Goal: Information Seeking & Learning: Learn about a topic

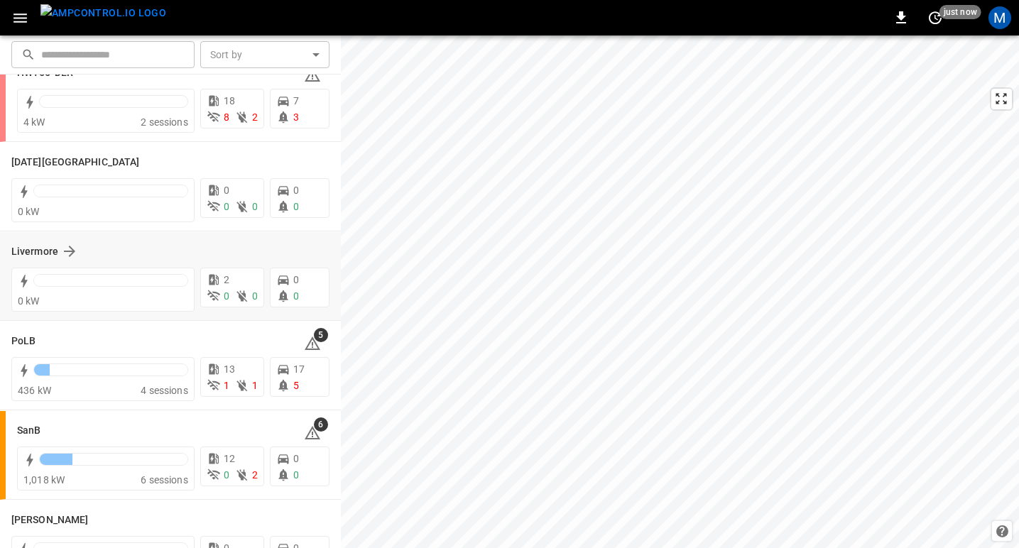
scroll to position [224, 0]
click at [31, 425] on h6 "SanB" at bounding box center [28, 429] width 23 height 16
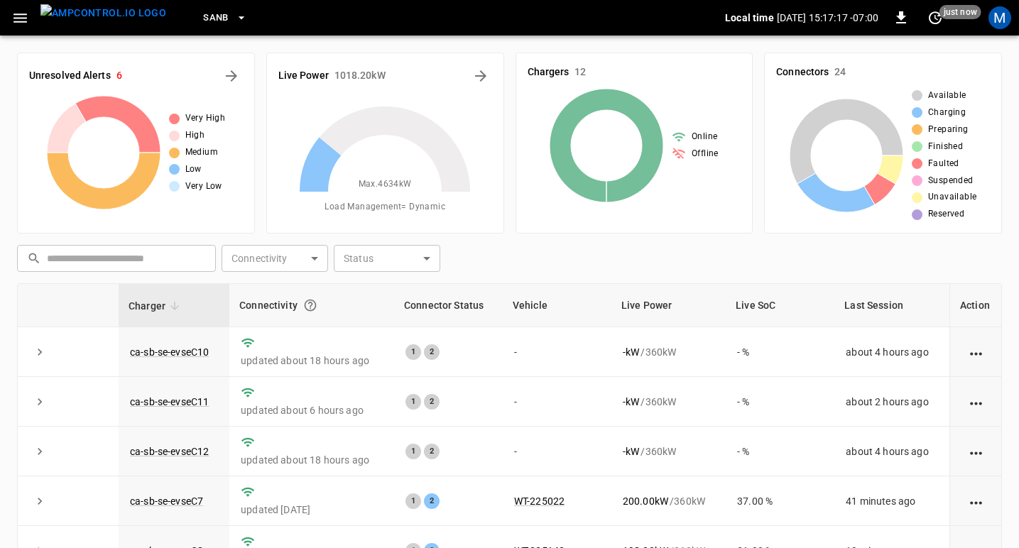
click at [21, 22] on icon "button" at bounding box center [20, 18] width 18 height 18
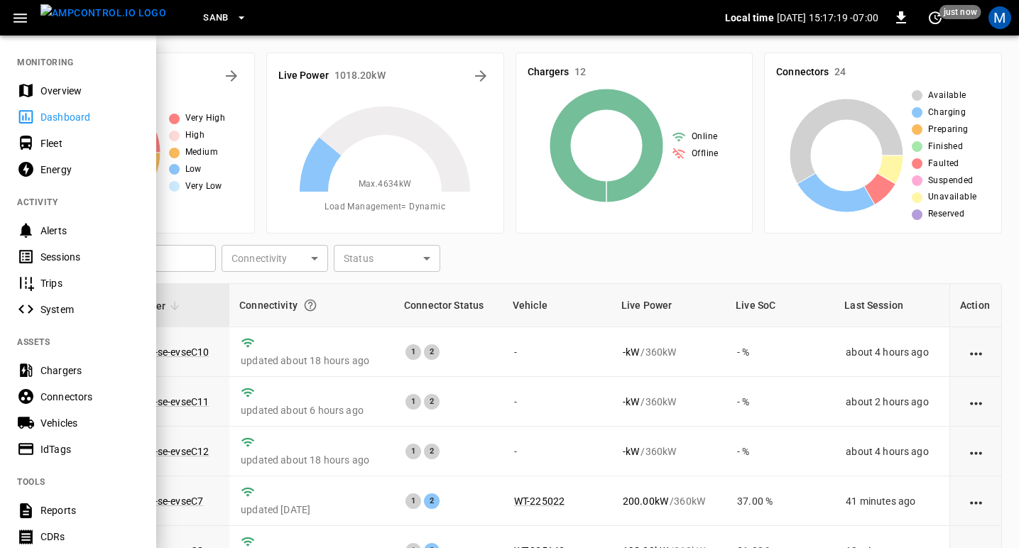
click at [58, 261] on div "Sessions" at bounding box center [89, 257] width 99 height 14
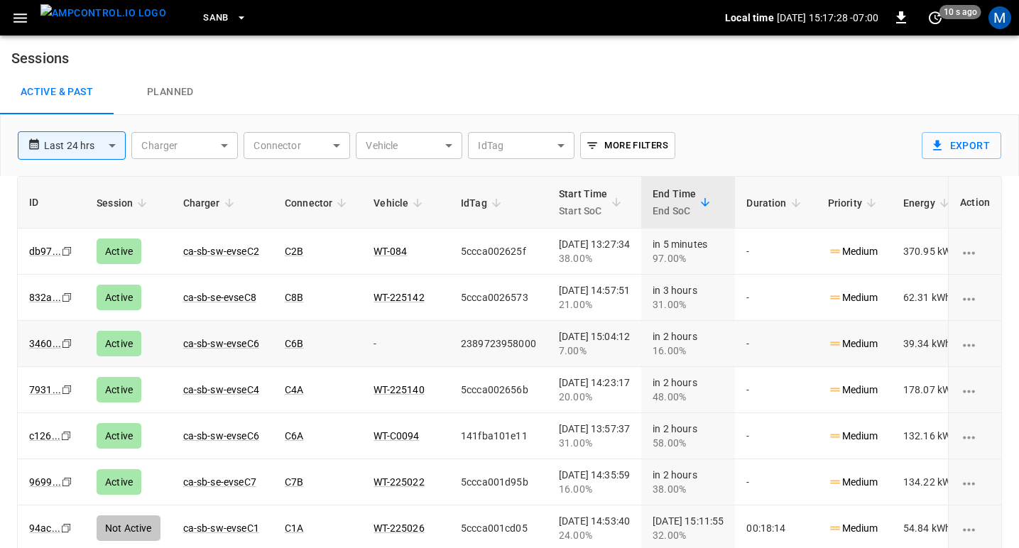
click at [65, 257] on icon "Copy" at bounding box center [66, 251] width 11 height 11
click at [45, 344] on link "3460 ..." at bounding box center [45, 343] width 38 height 17
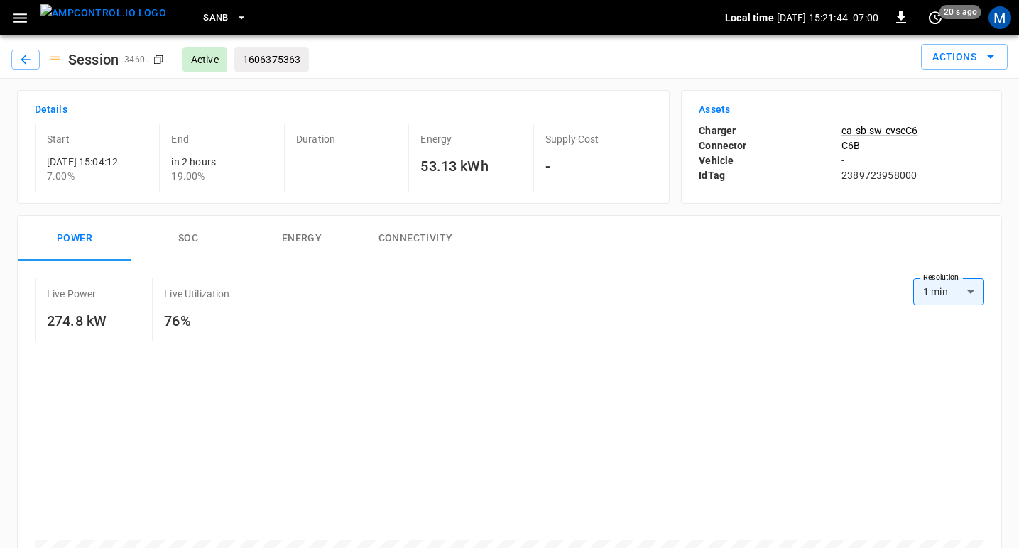
click at [108, 22] on img "menu" at bounding box center [103, 13] width 126 height 18
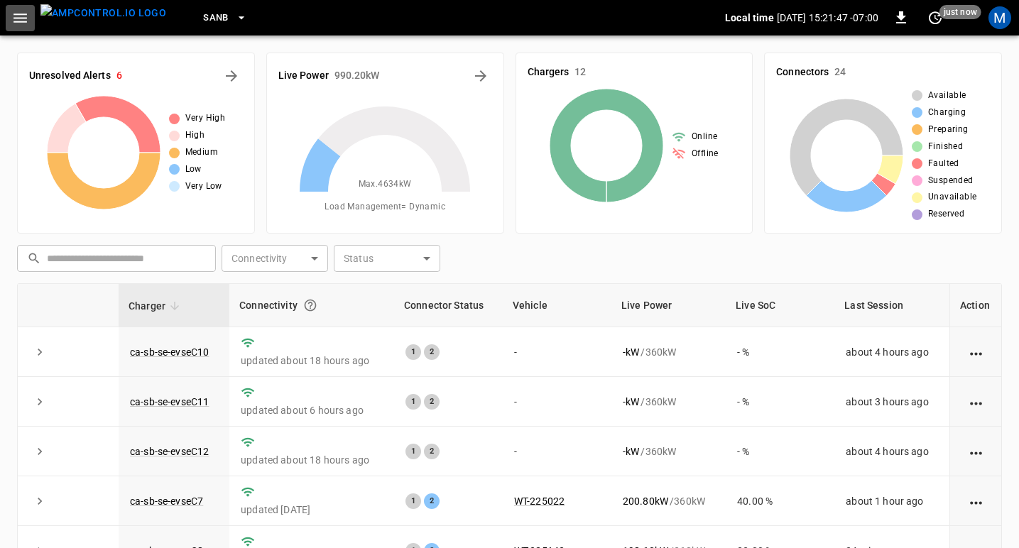
click at [21, 17] on icon "button" at bounding box center [19, 17] width 13 height 9
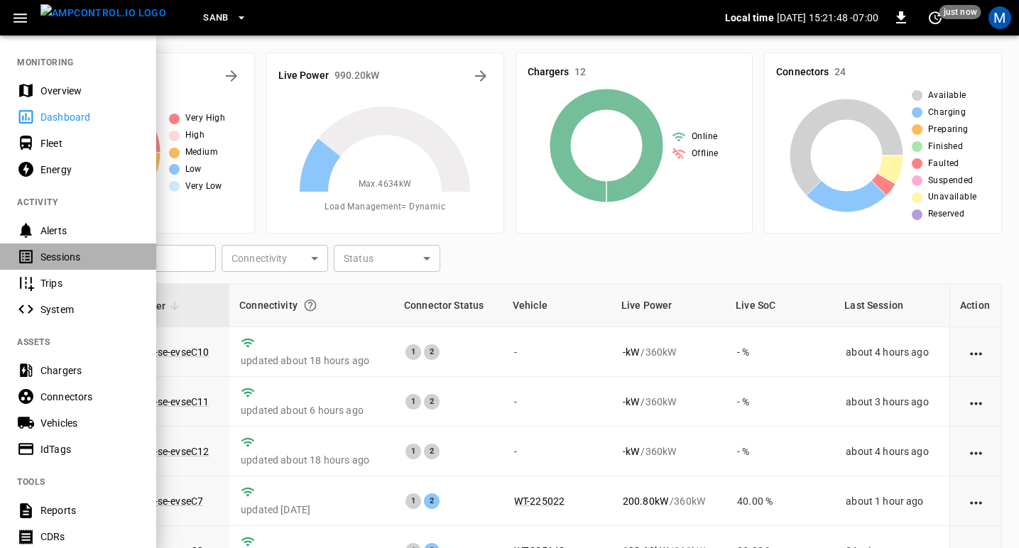
click at [67, 256] on div "Sessions" at bounding box center [89, 257] width 99 height 14
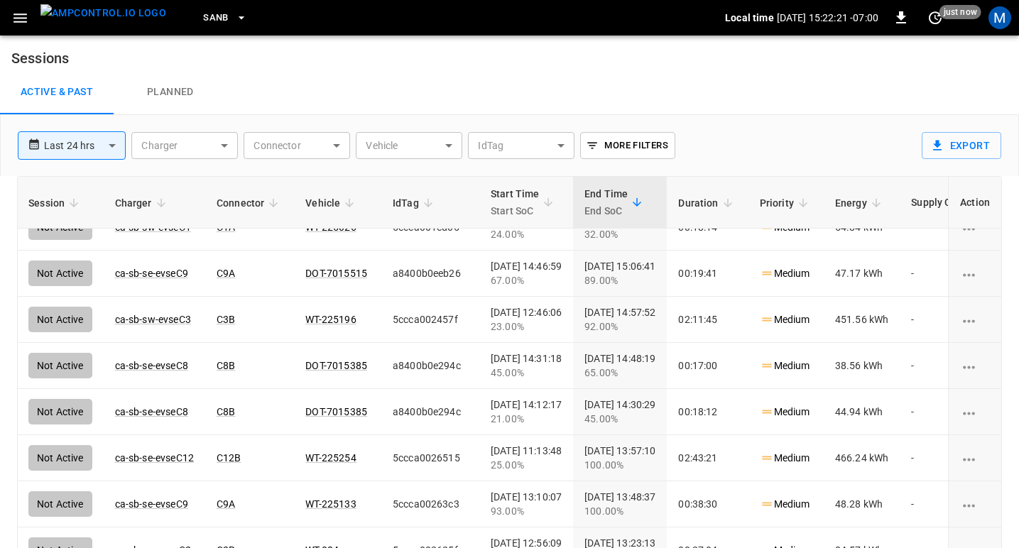
scroll to position [0, 68]
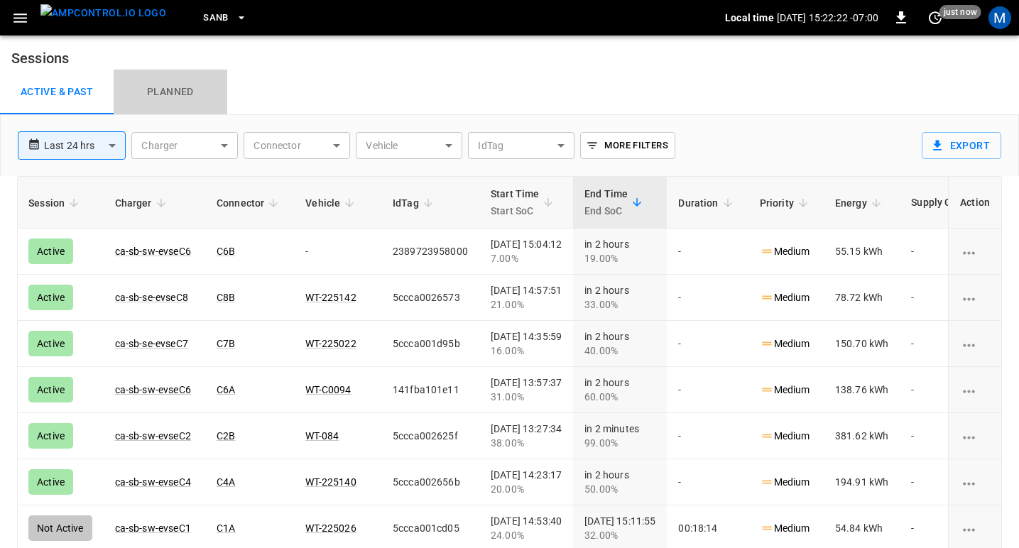
click at [175, 95] on link "Planned" at bounding box center [171, 92] width 114 height 45
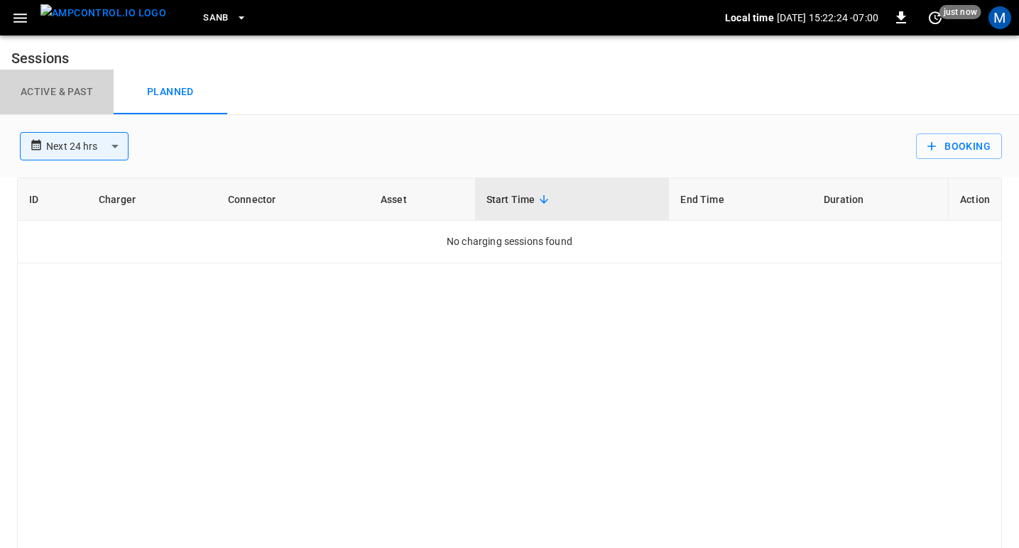
click at [75, 94] on link "Active & Past" at bounding box center [57, 92] width 114 height 45
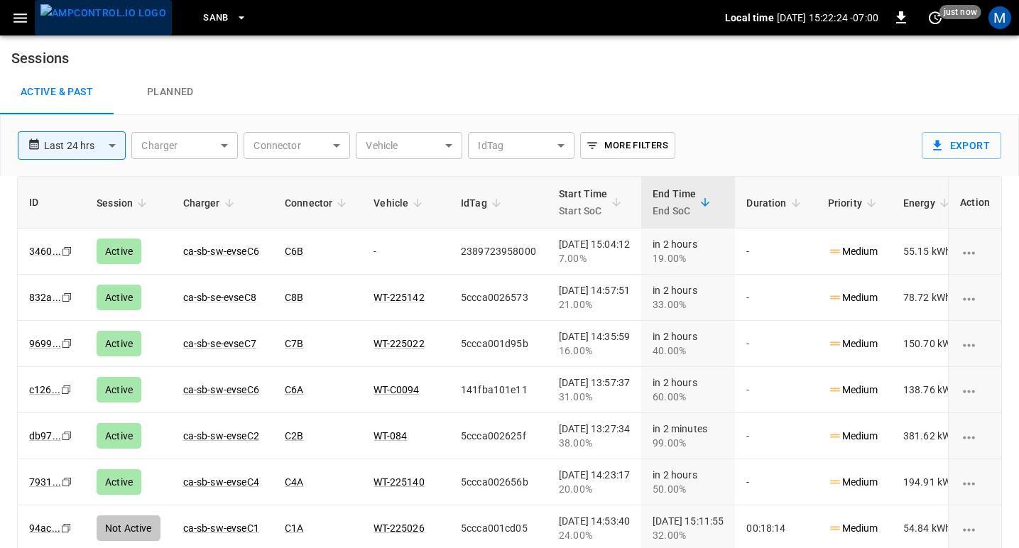
click at [107, 14] on img "menu" at bounding box center [103, 13] width 126 height 18
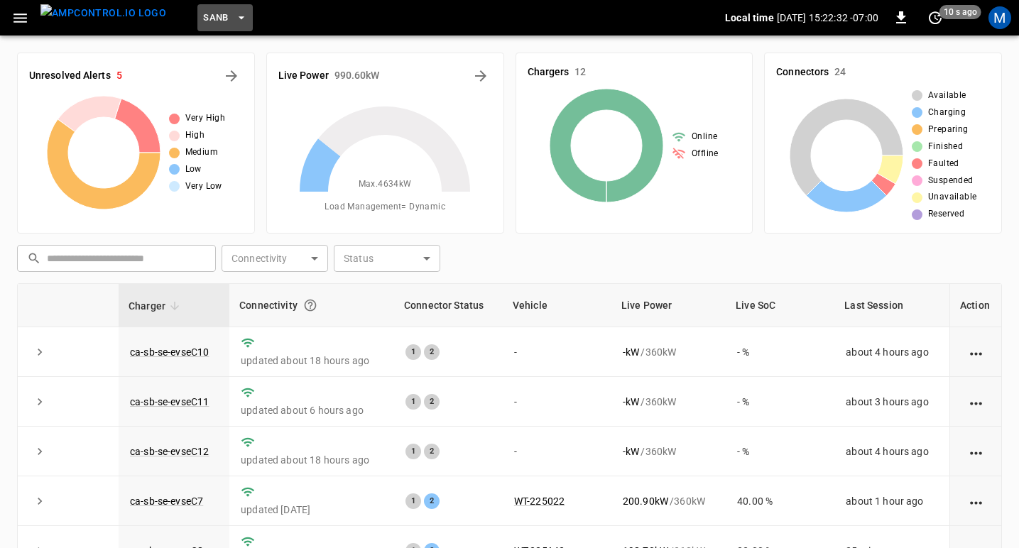
click at [203, 16] on span "SanB" at bounding box center [216, 18] width 26 height 16
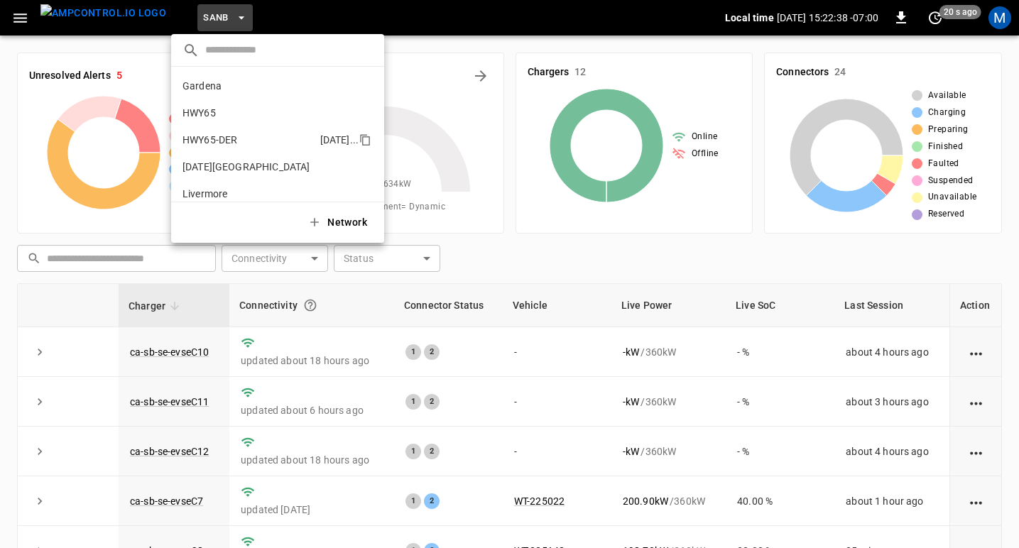
click at [236, 144] on p "HWY65-DER" at bounding box center [209, 140] width 55 height 14
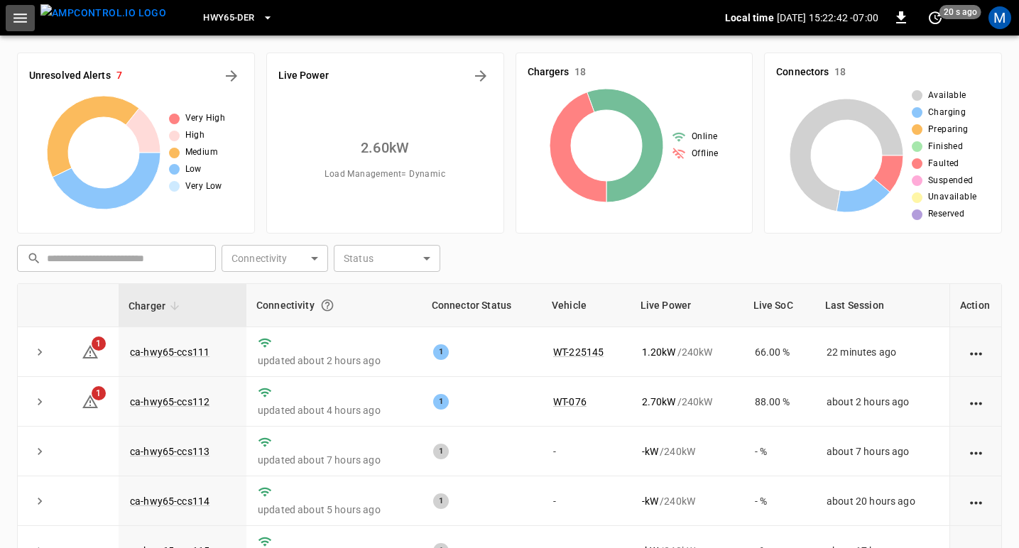
click at [17, 16] on icon "button" at bounding box center [20, 18] width 18 height 18
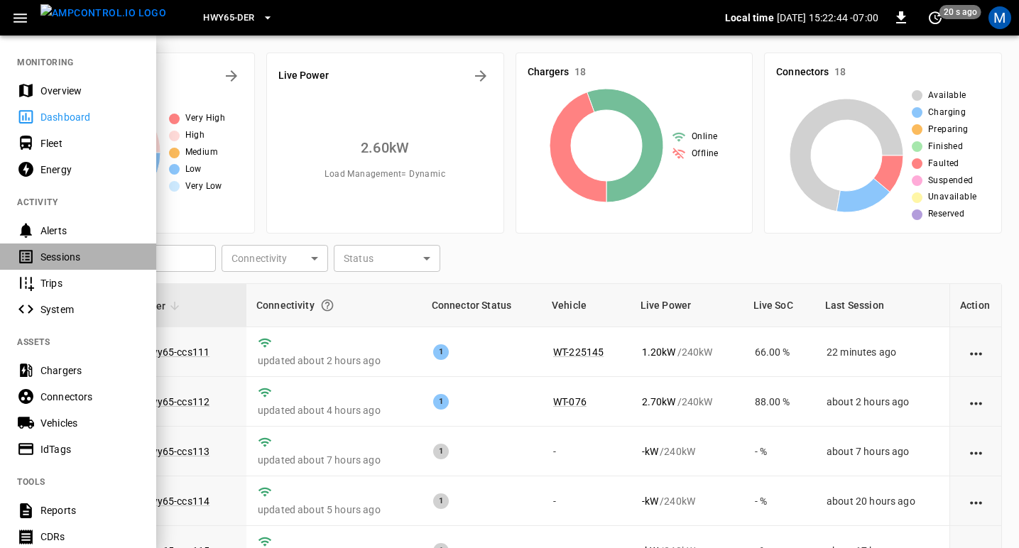
click at [58, 254] on div "Sessions" at bounding box center [89, 257] width 99 height 14
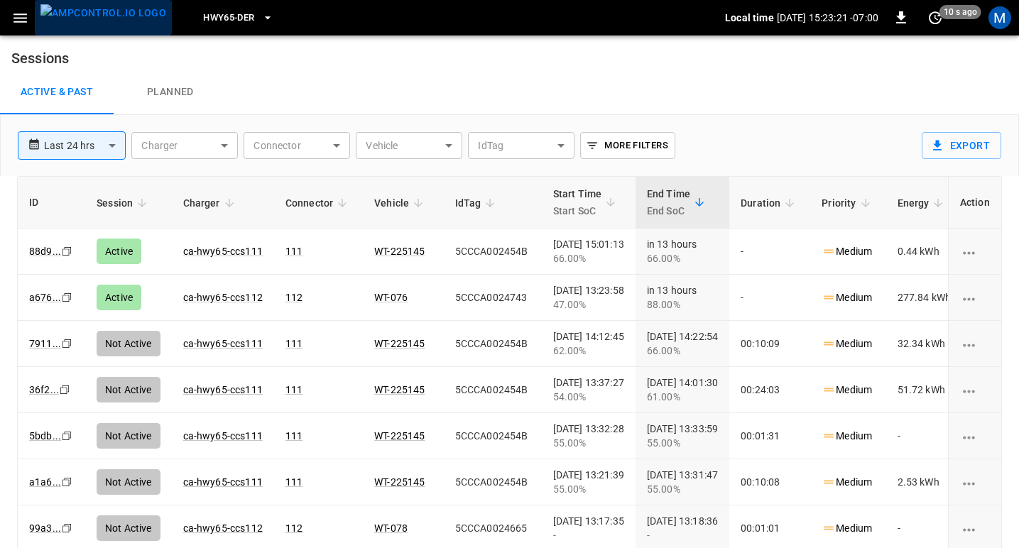
click at [107, 16] on img "menu" at bounding box center [103, 13] width 126 height 18
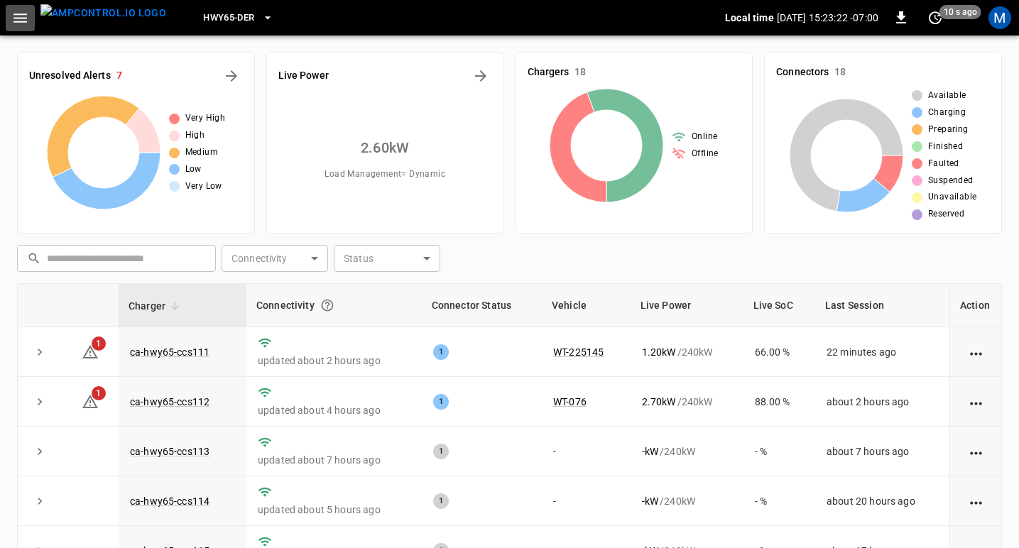
click at [25, 16] on icon "button" at bounding box center [20, 18] width 18 height 18
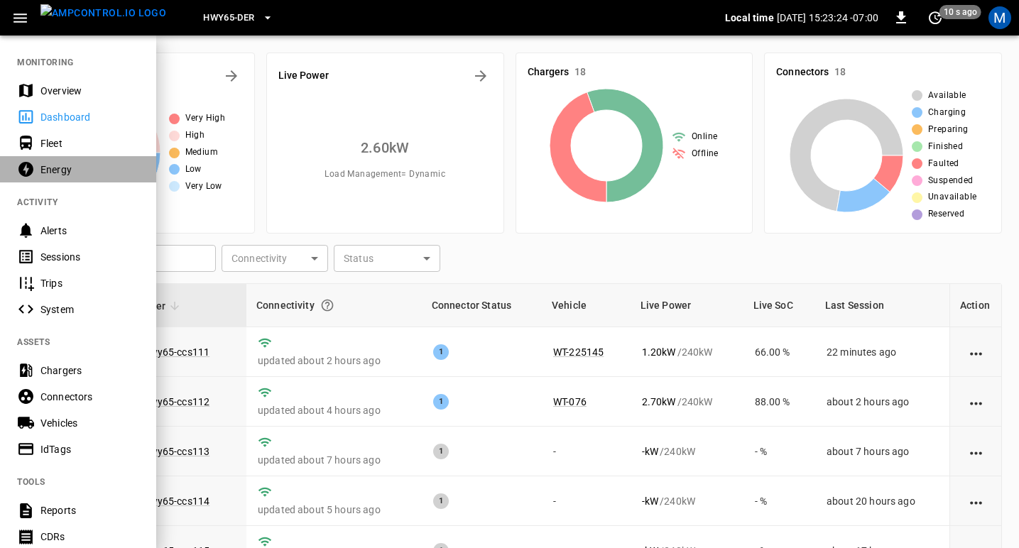
click at [74, 170] on div "Energy" at bounding box center [89, 170] width 99 height 14
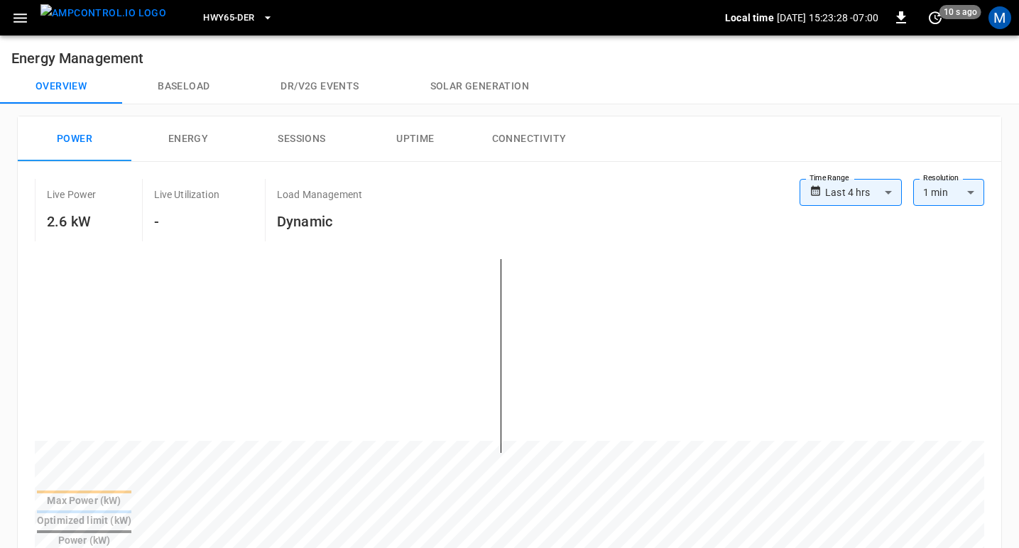
click at [214, 138] on button "Energy" at bounding box center [188, 138] width 114 height 45
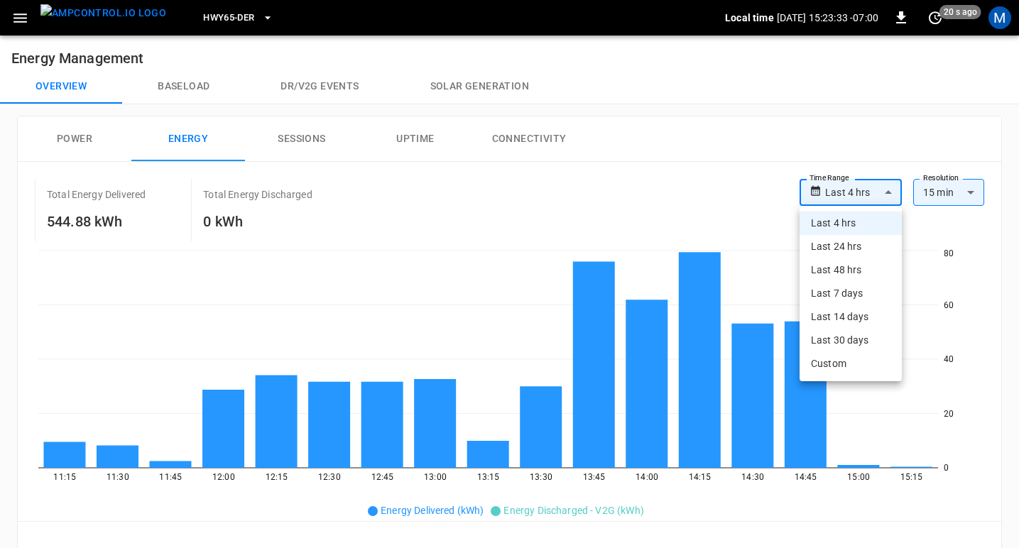
click at [872, 198] on body "**********" at bounding box center [509, 541] width 1019 height 1082
click at [847, 341] on li "Last 30 days" at bounding box center [851, 340] width 102 height 23
type input "**********"
type input "**"
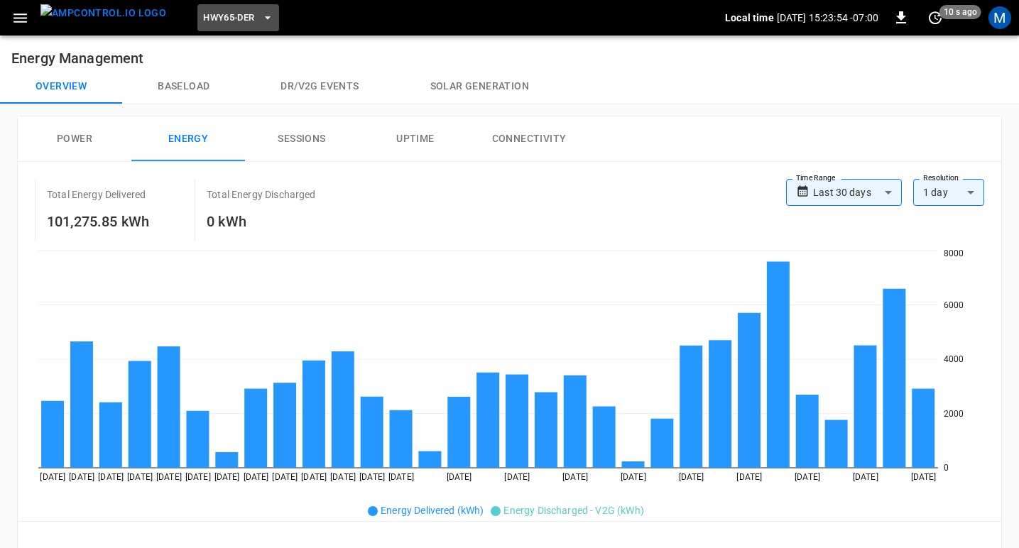
click at [223, 23] on span "HWY65-DER" at bounding box center [228, 18] width 51 height 16
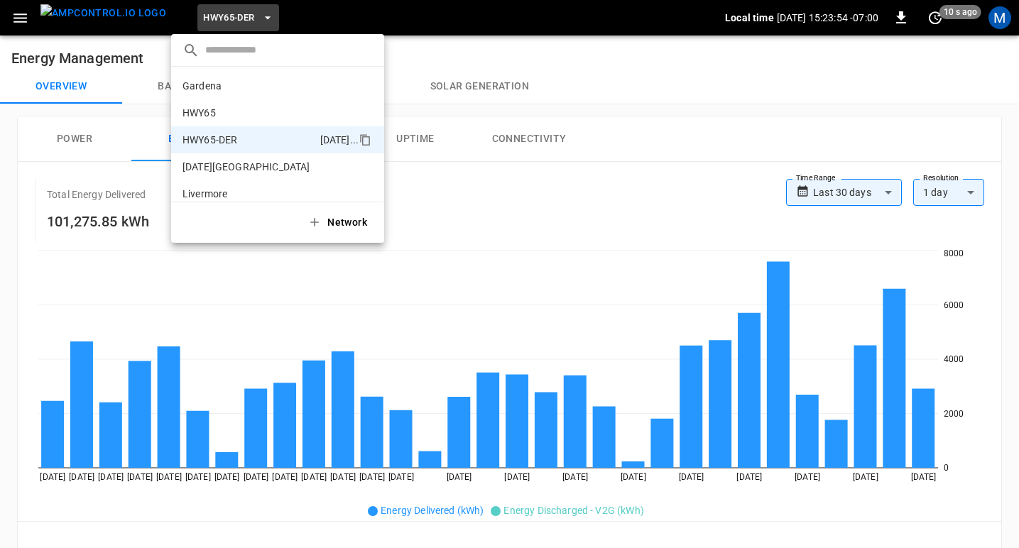
scroll to position [50, 0]
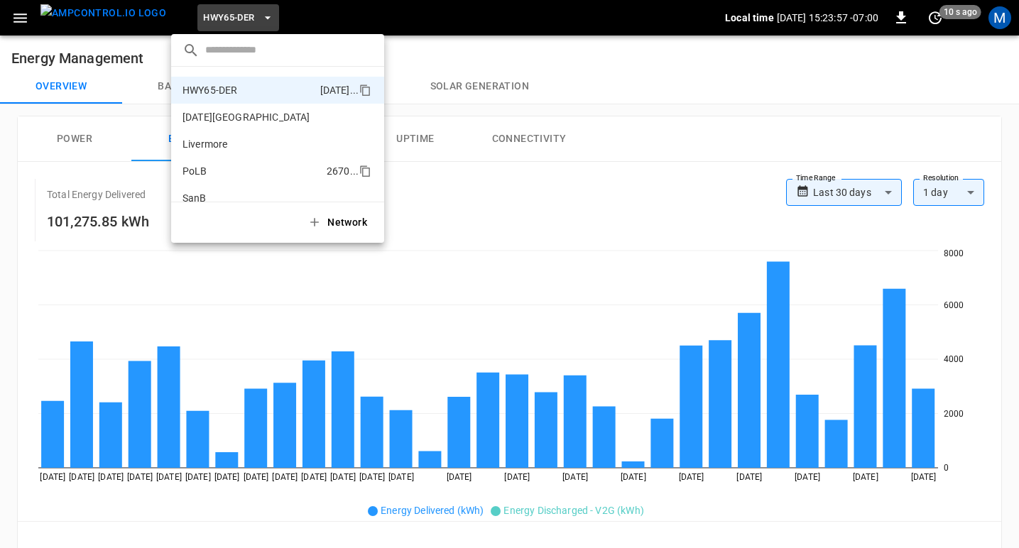
click at [207, 167] on li "PoLB 2670 ..." at bounding box center [277, 171] width 213 height 27
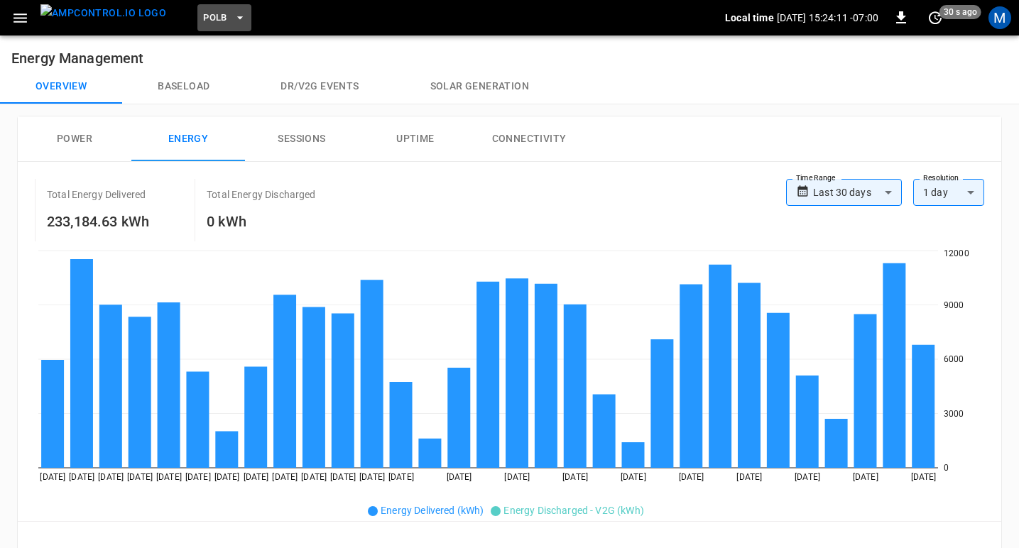
click at [203, 21] on span "PoLB" at bounding box center [215, 18] width 24 height 16
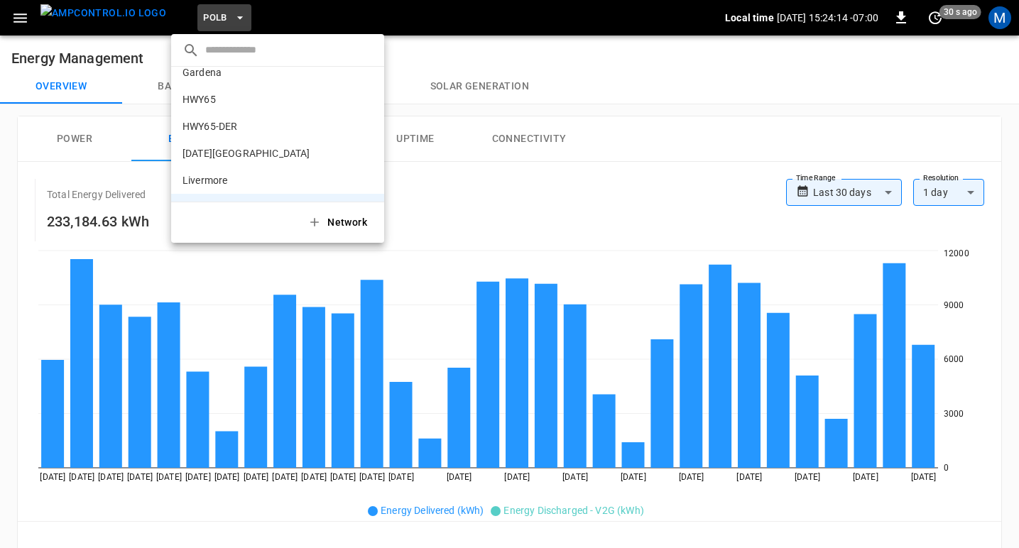
scroll to position [0, 0]
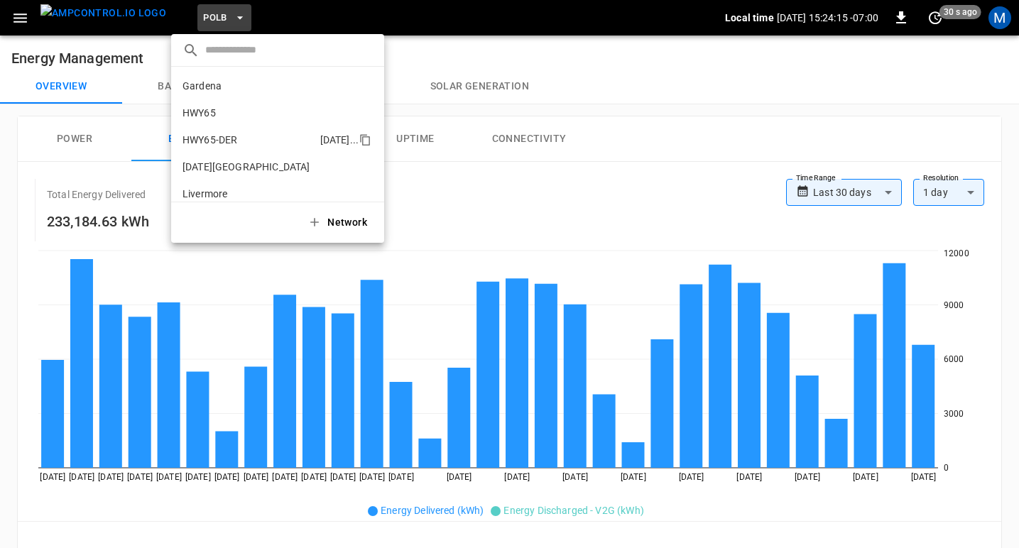
click at [222, 138] on p "HWY65-DER" at bounding box center [209, 140] width 55 height 14
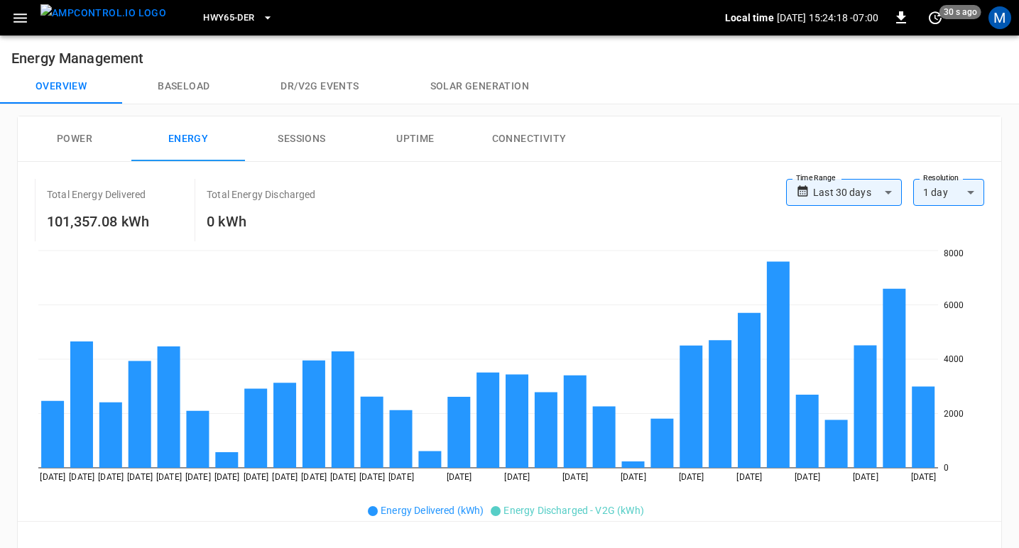
click at [222, 23] on span "HWY65-DER" at bounding box center [228, 18] width 51 height 16
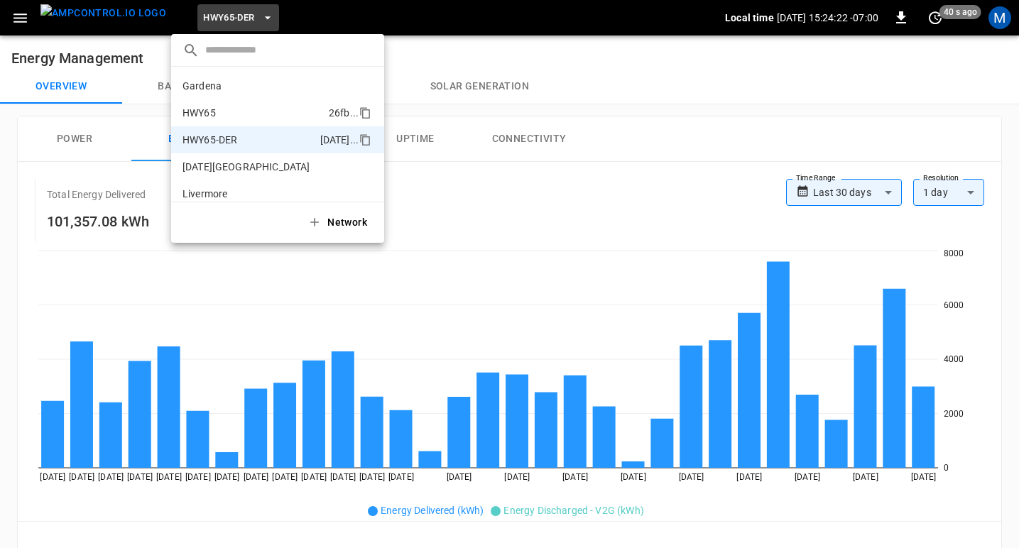
click at [209, 117] on p "HWY65" at bounding box center [198, 113] width 33 height 14
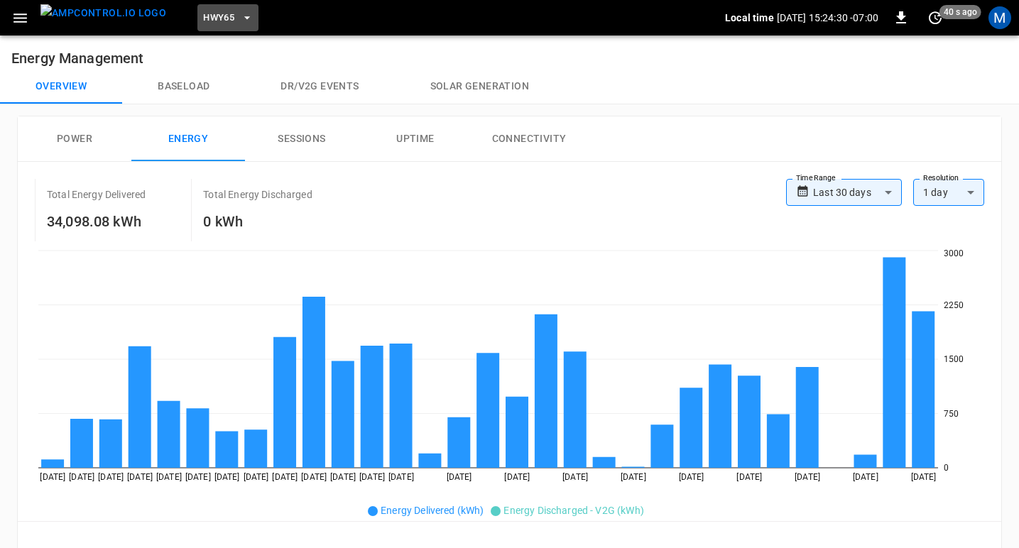
click at [203, 23] on span "HWY65" at bounding box center [218, 18] width 31 height 16
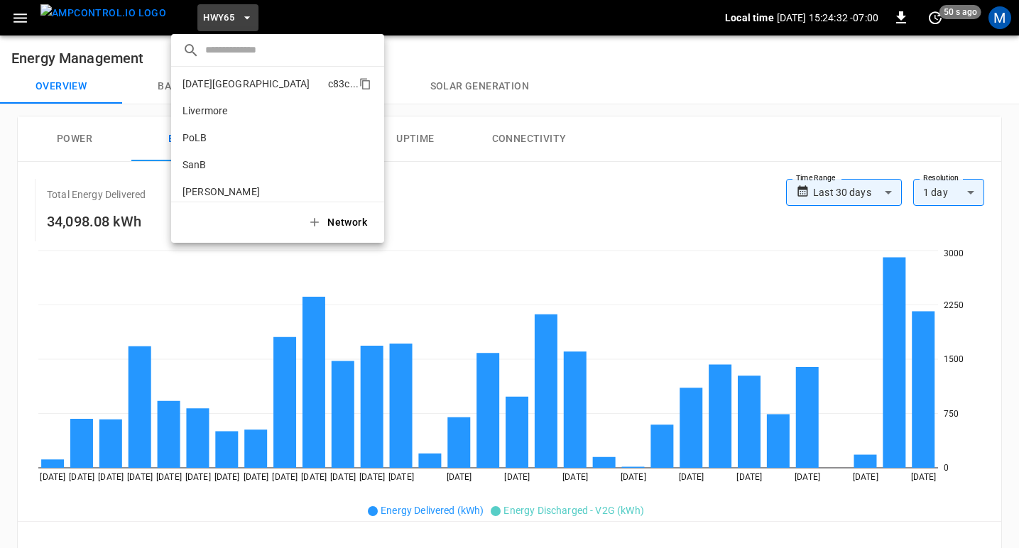
scroll to position [91, 0]
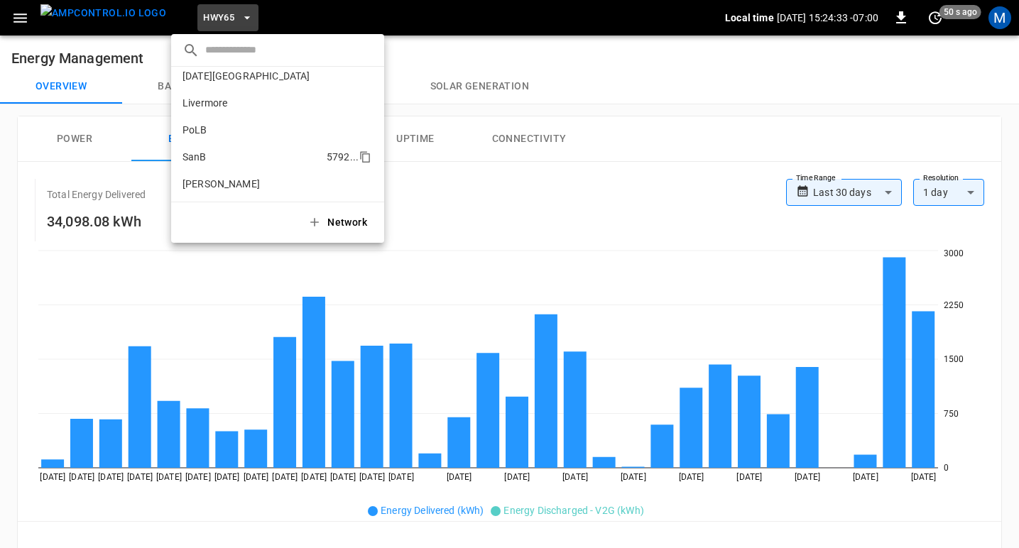
click at [190, 150] on p "SanB" at bounding box center [194, 157] width 24 height 14
